Goal: Information Seeking & Learning: Learn about a topic

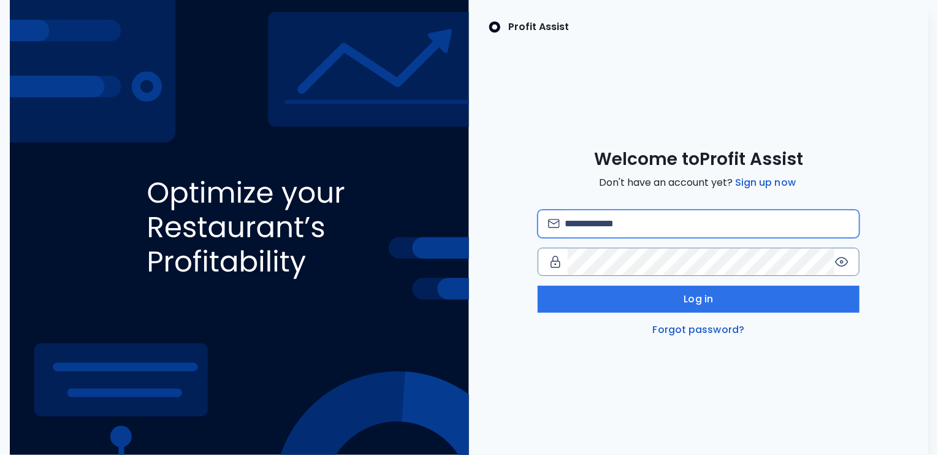
click at [660, 226] on input "email" at bounding box center [707, 223] width 285 height 27
type input "**********"
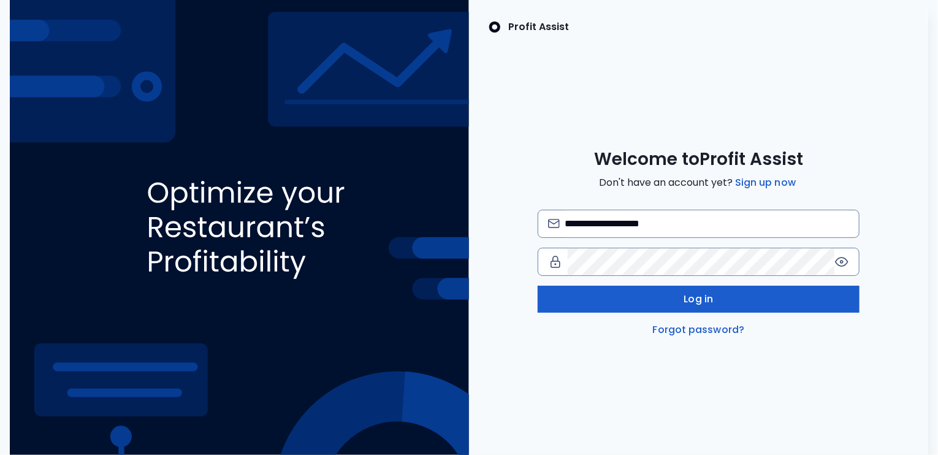
click at [676, 294] on button "Log in" at bounding box center [699, 299] width 322 height 27
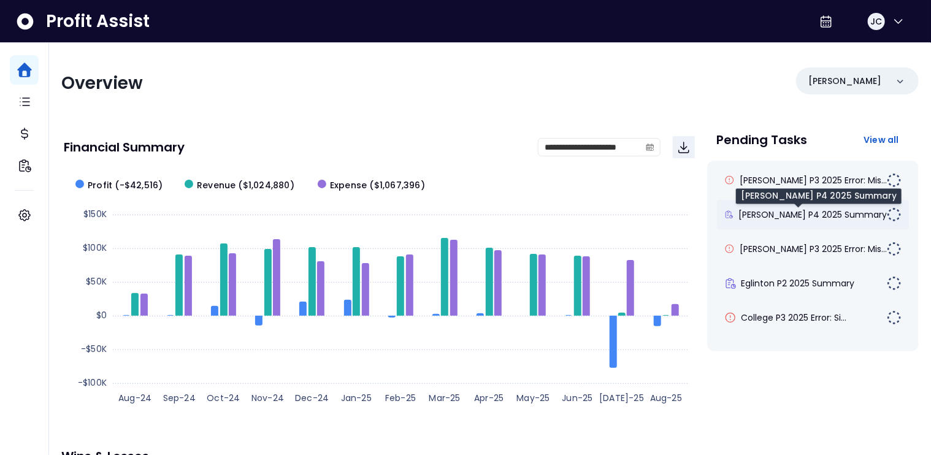
click at [805, 213] on span "[PERSON_NAME] P4 2025 Summary" at bounding box center [812, 214] width 148 height 12
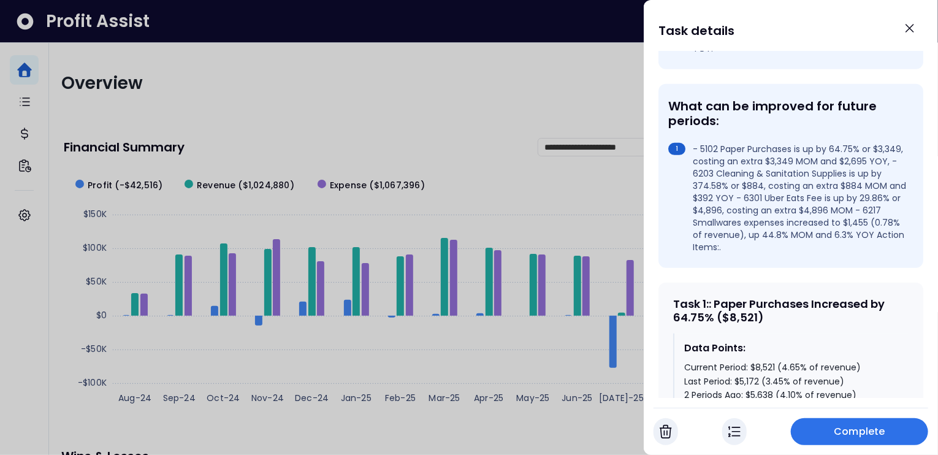
scroll to position [353, 0]
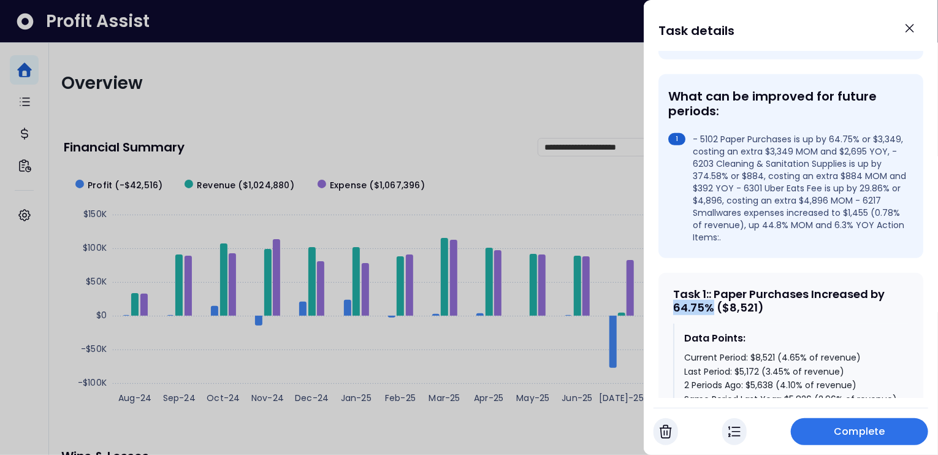
drag, startPoint x: 713, startPoint y: 285, endPoint x: 671, endPoint y: 283, distance: 41.1
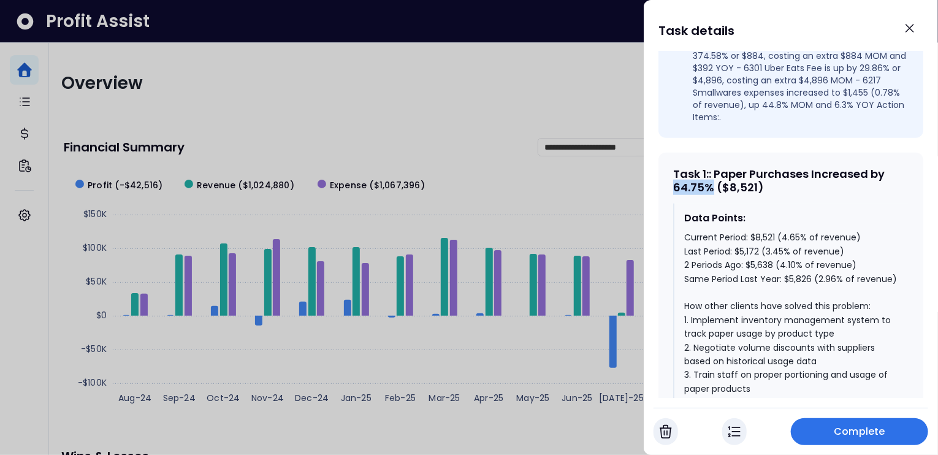
scroll to position [478, 0]
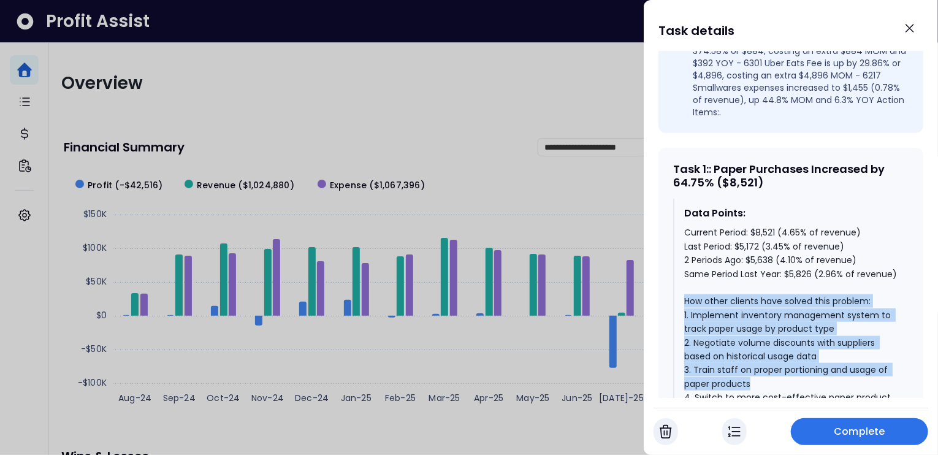
drag, startPoint x: 685, startPoint y: 294, endPoint x: 773, endPoint y: 370, distance: 115.7
click at [773, 370] on div "Current Period: $8,521 (4.65% of revenue) Last Period: $5,172 (3.45% of revenue…" at bounding box center [791, 370] width 215 height 288
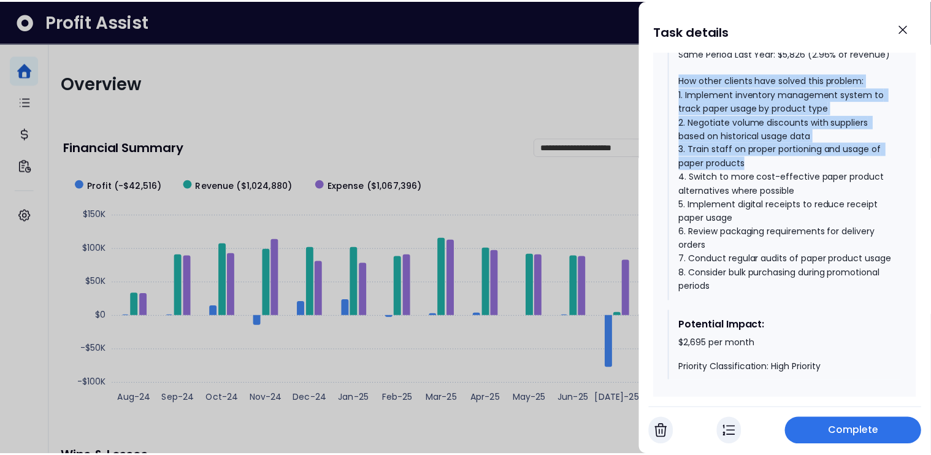
scroll to position [703, 0]
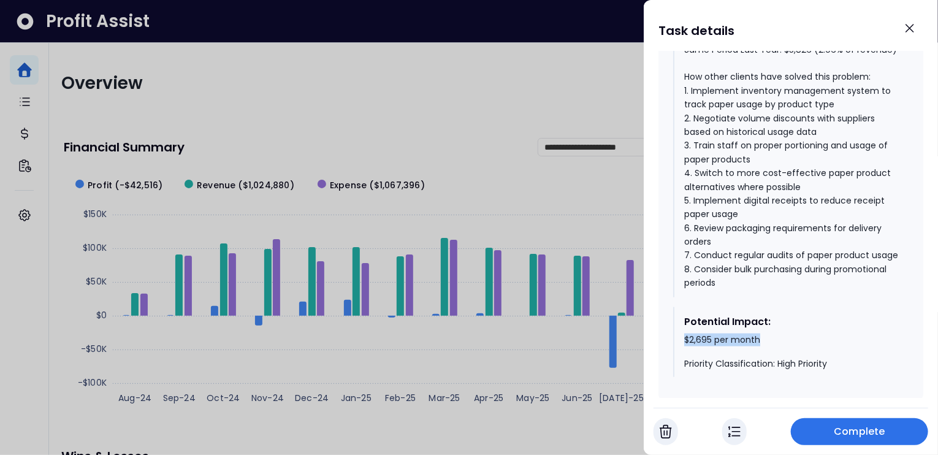
drag, startPoint x: 681, startPoint y: 347, endPoint x: 786, endPoint y: 342, distance: 105.6
click at [786, 342] on div "Potential Impact: $2,695 per month Priority Classification: High Priority" at bounding box center [790, 342] width 235 height 71
click at [905, 29] on icon "Close" at bounding box center [910, 28] width 15 height 15
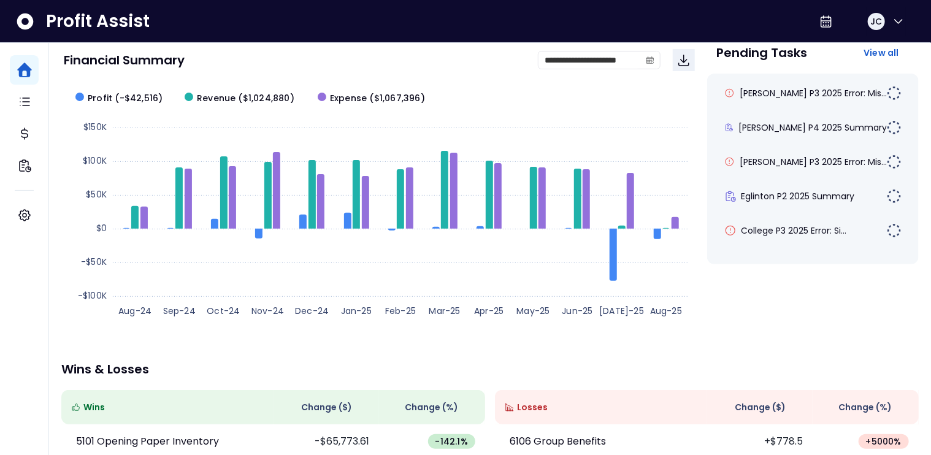
scroll to position [0, 0]
